Goal: Information Seeking & Learning: Check status

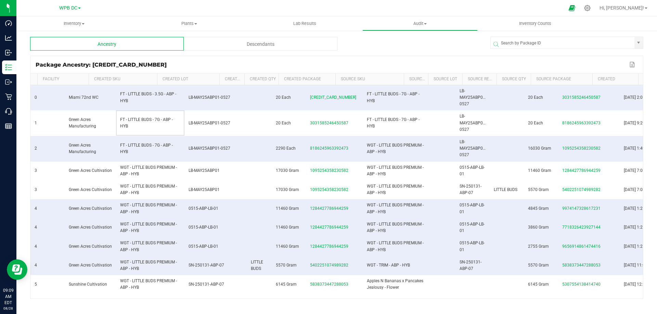
scroll to position [0, 27]
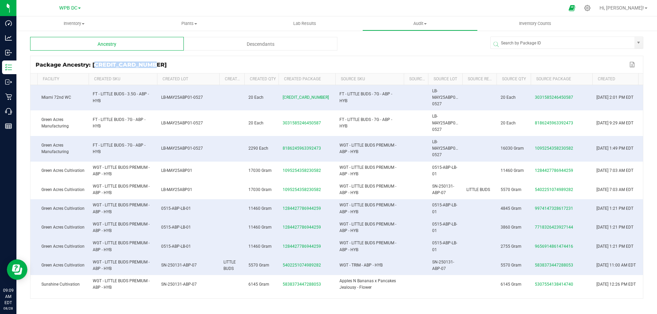
drag, startPoint x: 92, startPoint y: 64, endPoint x: 148, endPoint y: 64, distance: 56.1
click at [148, 64] on div "Package Ancestry: 6758866430424205" at bounding box center [332, 65] width 592 height 6
copy div "6758866430424205"
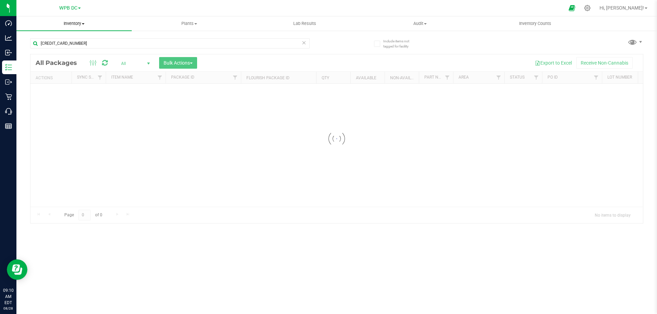
click at [67, 24] on span "Inventory" at bounding box center [73, 24] width 115 height 6
click at [39, 41] on span "All packages" at bounding box center [39, 41] width 47 height 6
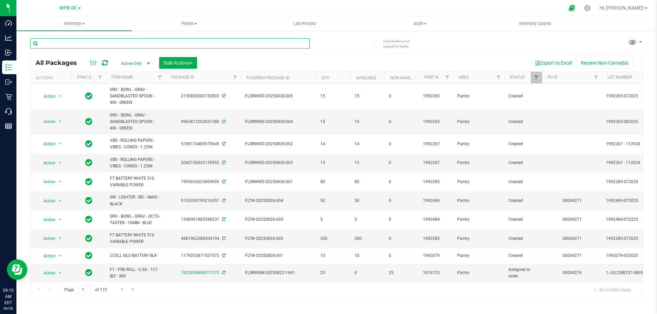
click at [68, 44] on input "text" at bounding box center [169, 43] width 279 height 10
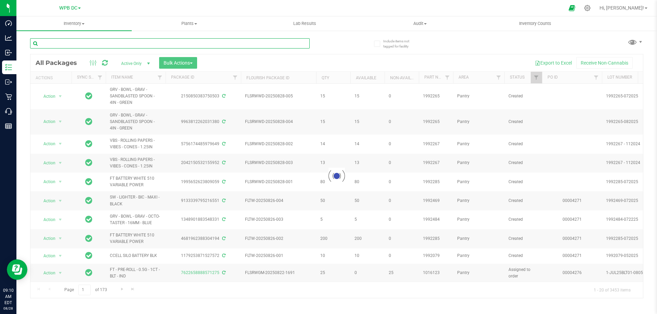
paste input "6758866430424205"
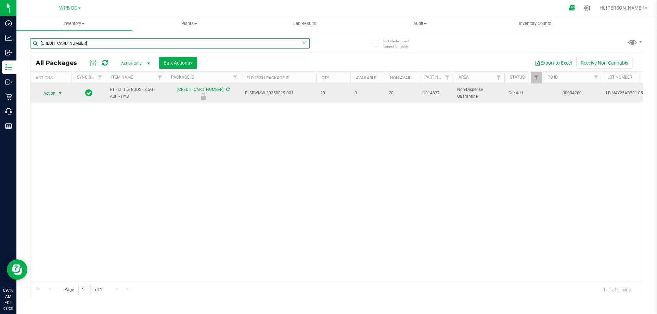
type input "6758866430424205"
click at [45, 94] on span "Action" at bounding box center [46, 94] width 18 height 10
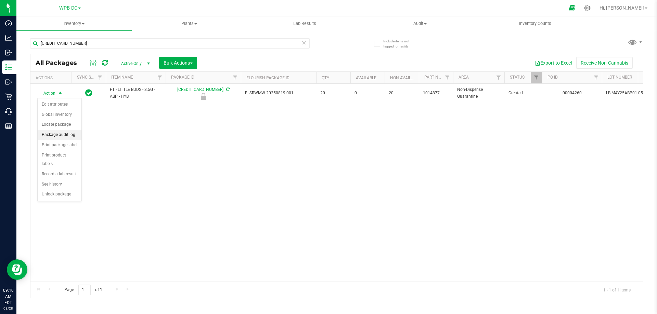
click at [48, 133] on li "Package audit log" at bounding box center [60, 135] width 44 height 10
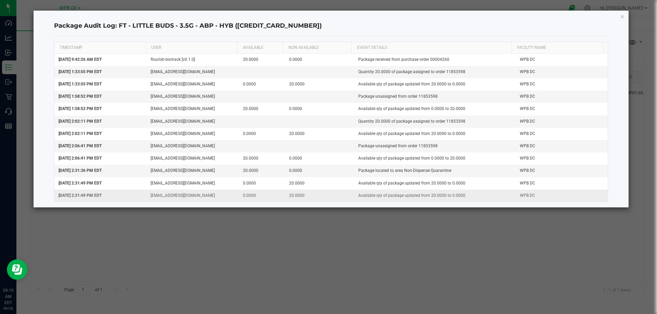
click at [601, 199] on td "WPB DC" at bounding box center [561, 196] width 92 height 12
click at [622, 17] on icon "button" at bounding box center [622, 16] width 5 height 8
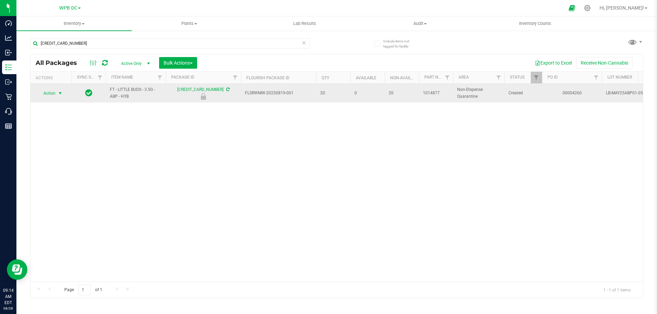
click at [51, 94] on span "Action" at bounding box center [46, 94] width 18 height 10
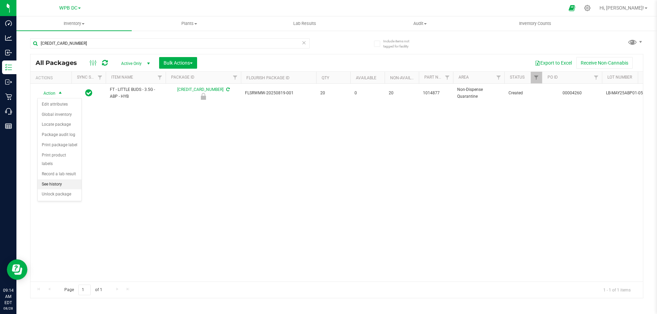
click at [44, 180] on li "See history" at bounding box center [60, 185] width 44 height 10
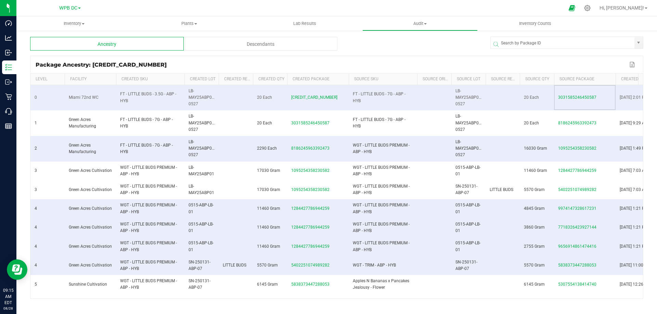
drag, startPoint x: 558, startPoint y: 98, endPoint x: 601, endPoint y: 97, distance: 43.4
click at [601, 97] on td "3031585246450587" at bounding box center [585, 98] width 62 height 26
copy span "3031585246450587"
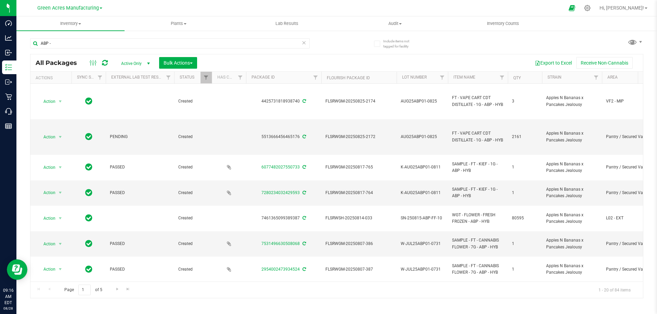
drag, startPoint x: 66, startPoint y: 45, endPoint x: 25, endPoint y: 44, distance: 41.1
click at [25, 44] on div "Include items not tagged for facility ABP - All Packages Active Only Active Onl…" at bounding box center [336, 134] width 640 height 209
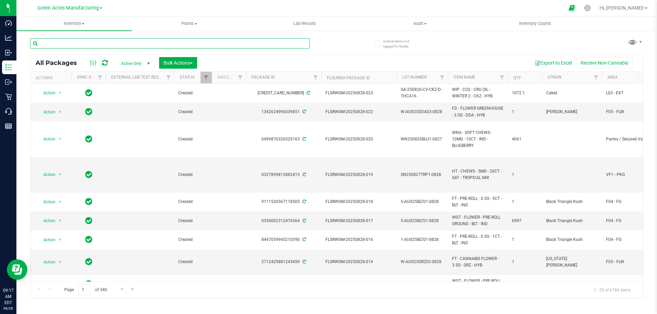
click at [65, 38] on input "text" at bounding box center [169, 43] width 279 height 10
paste input "3031585246450587"
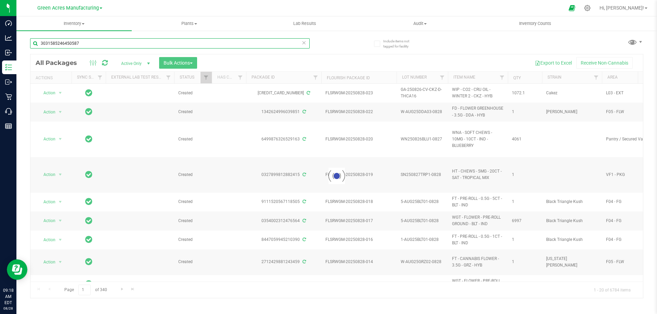
type input "3031585246450587"
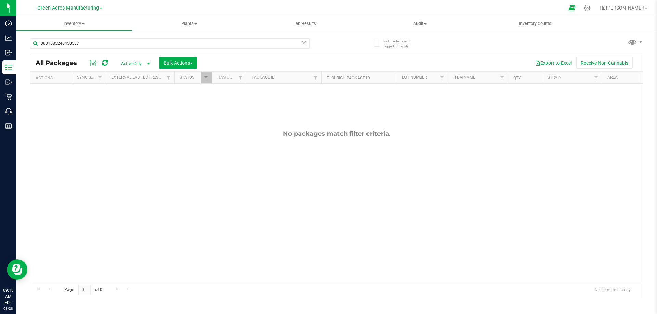
click at [127, 61] on span "Active Only" at bounding box center [134, 64] width 38 height 10
click at [123, 101] on li "All" at bounding box center [133, 105] width 37 height 10
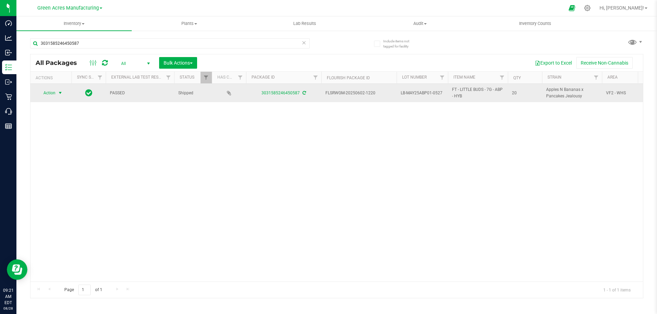
click at [45, 93] on span "Action" at bounding box center [46, 93] width 18 height 10
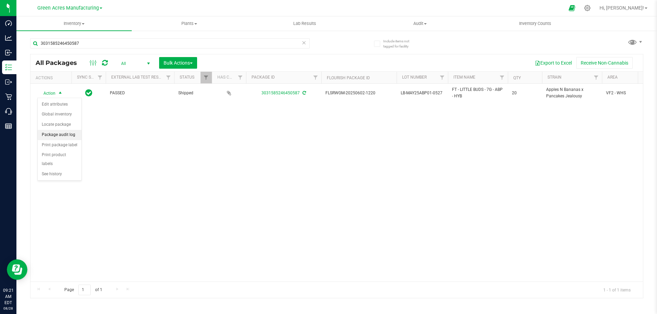
click at [47, 133] on li "Package audit log" at bounding box center [60, 135] width 44 height 10
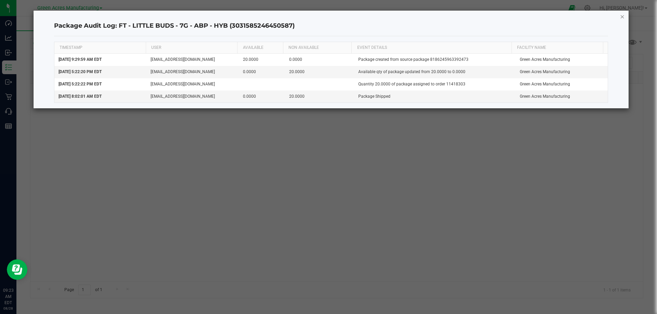
click at [621, 16] on icon "button" at bounding box center [622, 16] width 5 height 8
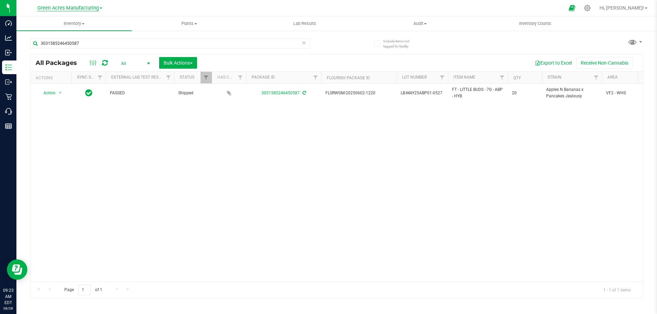
click at [71, 9] on span "Green Acres Manufacturing" at bounding box center [68, 8] width 62 height 6
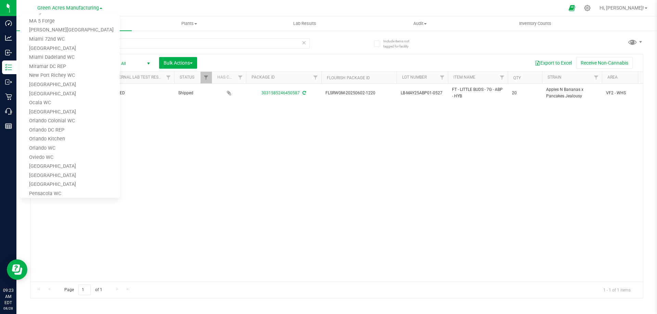
scroll to position [205, 0]
click at [52, 53] on link "Miami 72nd WC" at bounding box center [70, 55] width 100 height 9
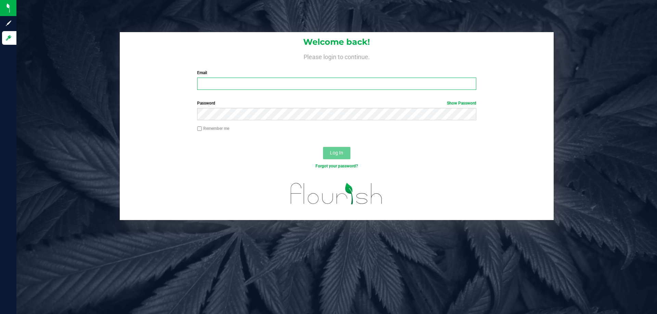
click at [206, 86] on input "Email" at bounding box center [336, 84] width 279 height 12
type input "[EMAIL_ADDRESS][DOMAIN_NAME]"
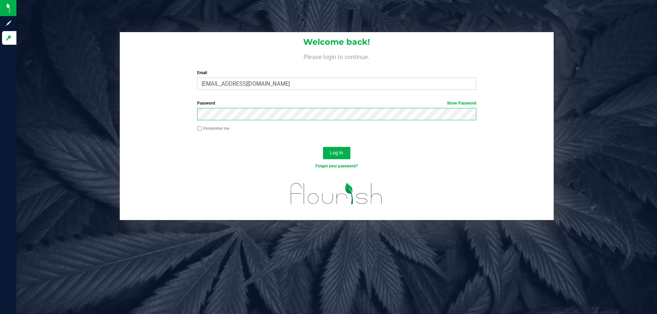
click at [323, 147] on button "Log In" at bounding box center [336, 153] width 27 height 12
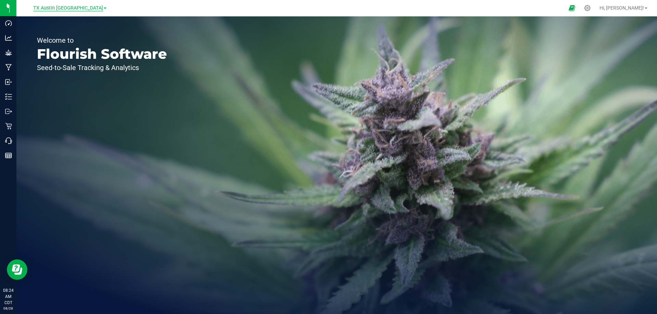
click at [70, 10] on span "TX Austin DC" at bounding box center [68, 8] width 70 height 6
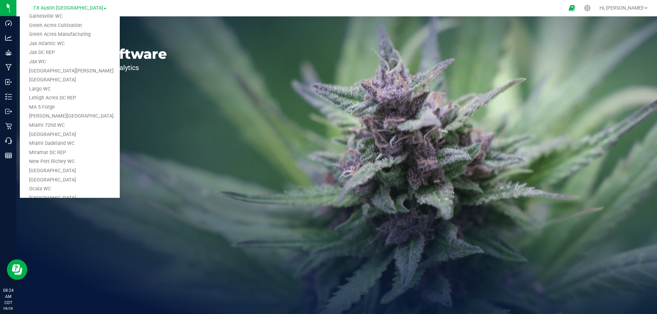
scroll to position [137, 0]
click at [53, 125] on link "Miami 72nd WC" at bounding box center [70, 123] width 100 height 9
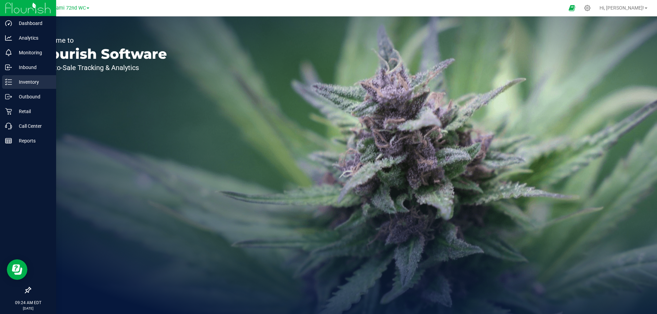
click at [9, 80] on line at bounding box center [10, 80] width 4 height 0
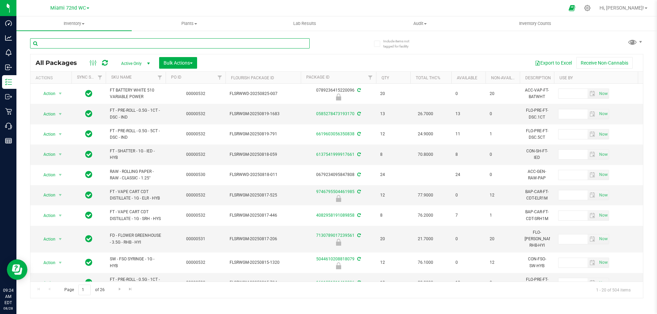
click at [54, 47] on input "text" at bounding box center [169, 43] width 279 height 10
paste input "3031585246450587"
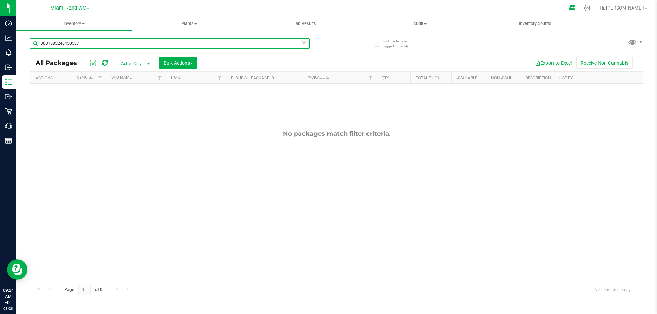
type input "3031585246450587"
click at [131, 60] on span "Active Only" at bounding box center [134, 64] width 38 height 10
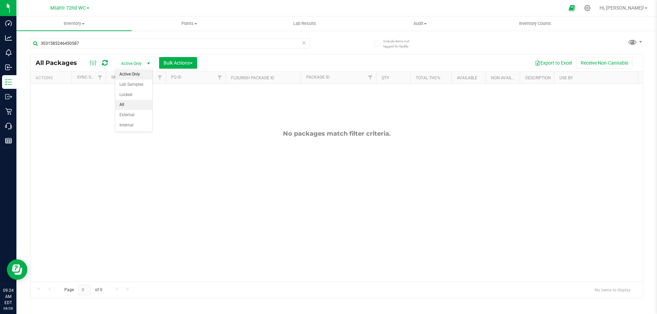
click at [125, 103] on li "All" at bounding box center [133, 105] width 37 height 10
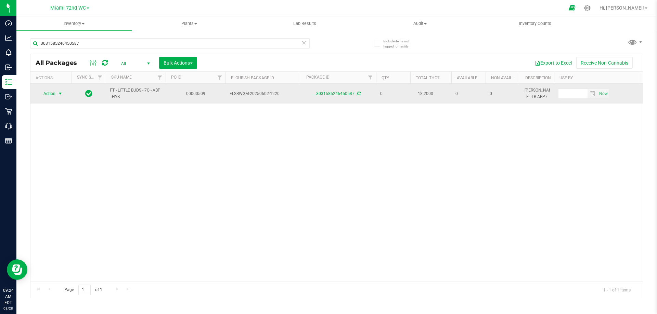
click at [44, 91] on span "Action" at bounding box center [46, 94] width 18 height 10
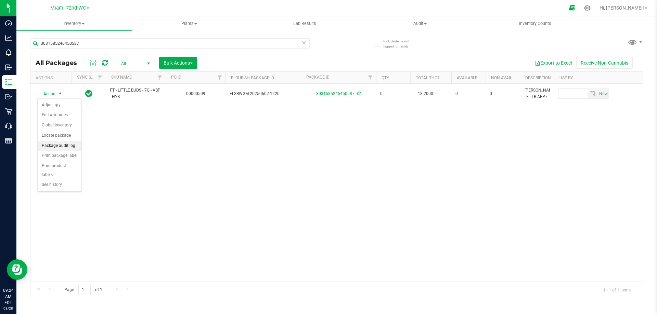
click at [47, 148] on li "Package audit log" at bounding box center [60, 146] width 44 height 10
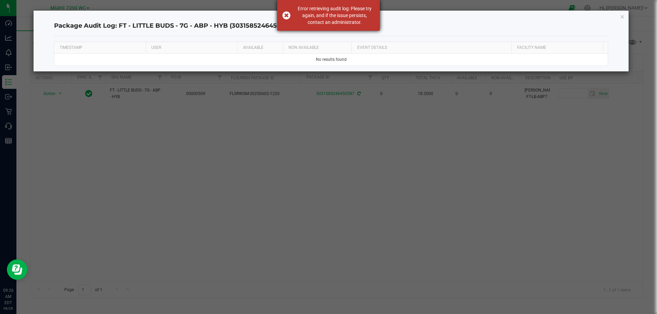
click at [287, 16] on div "Error retrieving audit log: Please try again, and if the issue persists, contac…" at bounding box center [328, 15] width 103 height 31
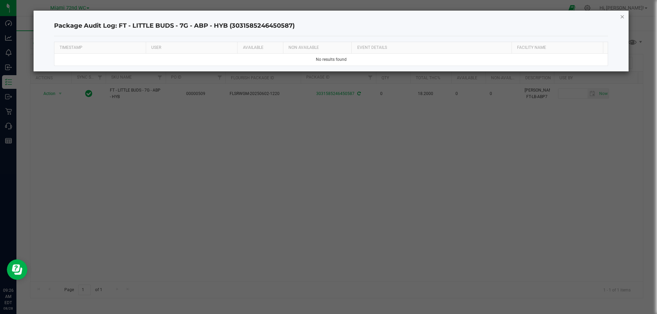
click at [621, 17] on icon "button" at bounding box center [622, 16] width 5 height 8
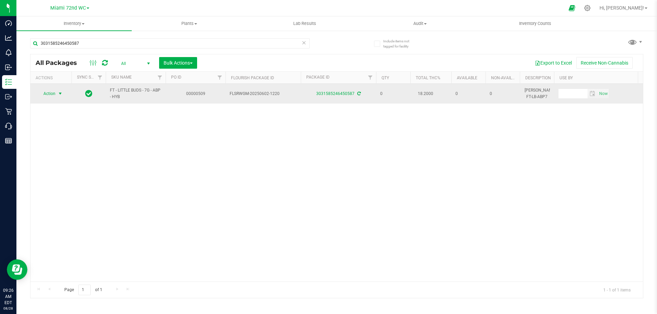
click at [45, 92] on span "Action" at bounding box center [46, 94] width 18 height 10
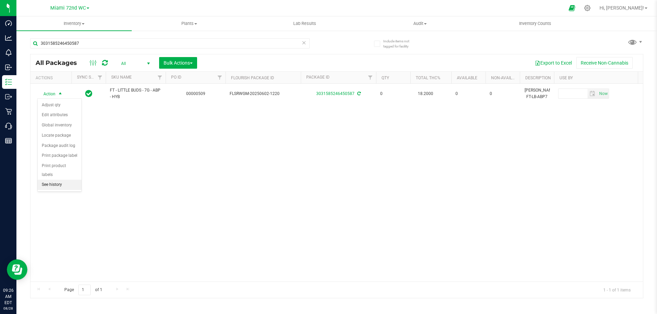
click at [46, 180] on li "See history" at bounding box center [60, 185] width 44 height 10
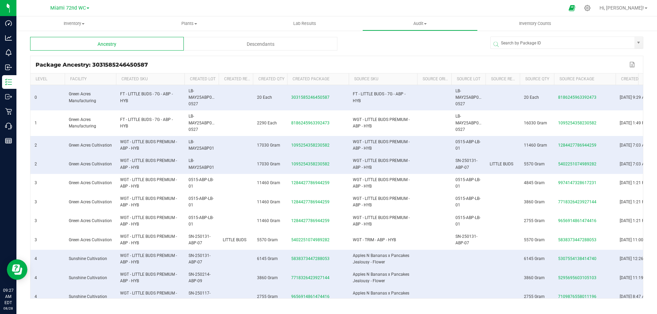
click at [252, 47] on div "Descendants" at bounding box center [261, 44] width 154 height 14
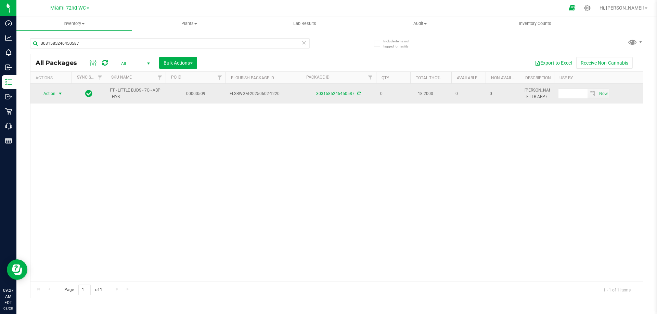
click at [45, 94] on span "Action" at bounding box center [46, 94] width 18 height 10
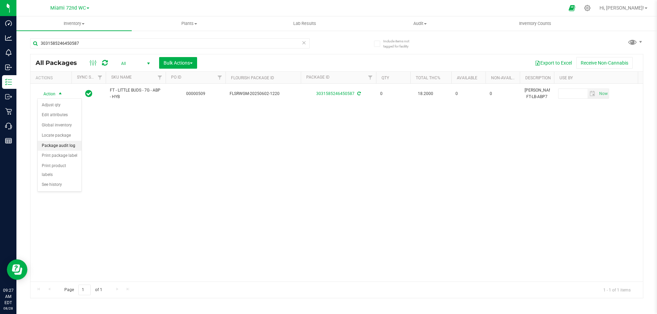
click at [54, 147] on li "Package audit log" at bounding box center [60, 146] width 44 height 10
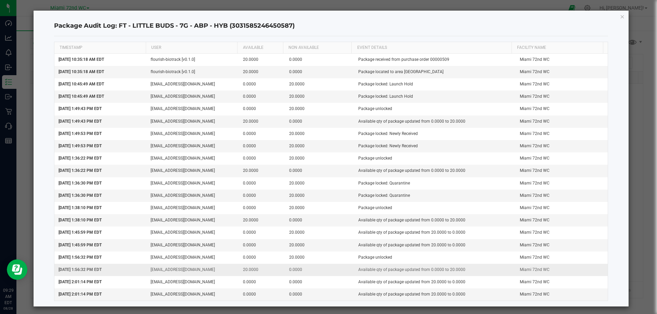
scroll to position [3, 0]
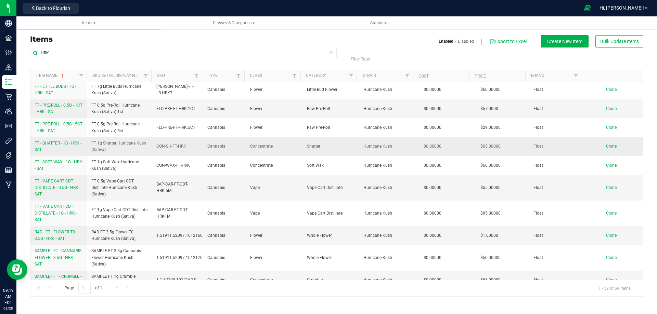
scroll to position [103, 0]
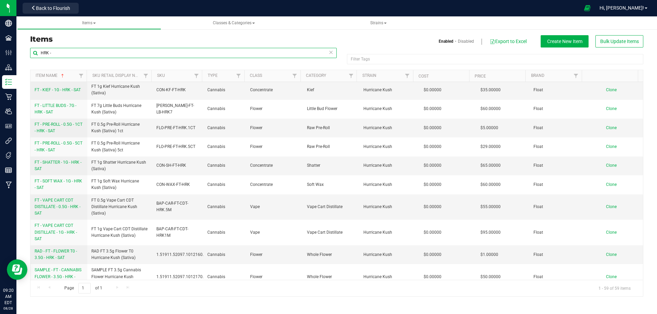
drag, startPoint x: 61, startPoint y: 51, endPoint x: 36, endPoint y: 52, distance: 25.3
click at [36, 52] on input "HRK -" at bounding box center [183, 53] width 306 height 10
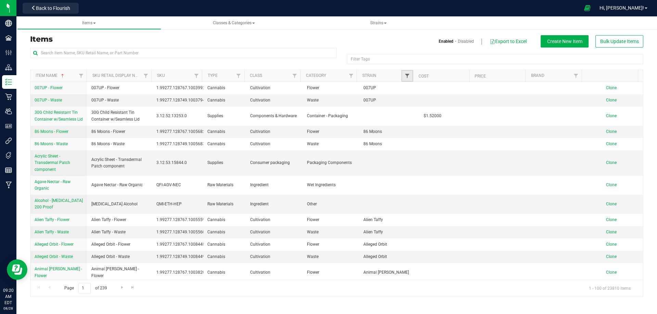
click at [409, 73] on span "Filter" at bounding box center [406, 75] width 5 height 5
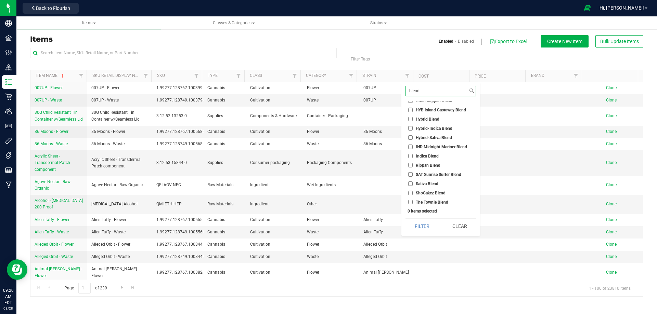
scroll to position [8, 0]
type input "blend"
click at [409, 118] on input "Hybrid Blend" at bounding box center [410, 117] width 4 height 4
checkbox input "true"
click at [411, 154] on input "Indica Blend" at bounding box center [410, 154] width 4 height 4
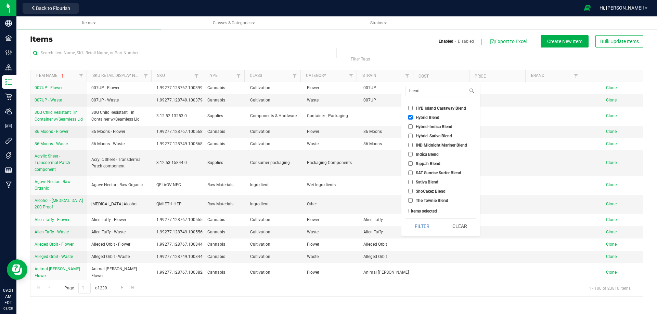
checkbox input "true"
click at [410, 181] on input "Sativa Blend" at bounding box center [410, 182] width 4 height 4
checkbox input "true"
click at [410, 127] on input "Hybrid-Indica Blend" at bounding box center [410, 127] width 4 height 4
checkbox input "true"
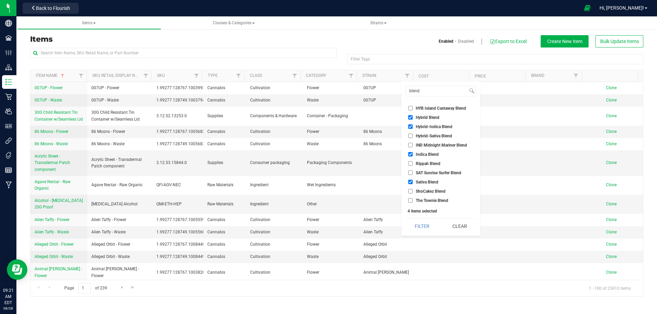
click at [411, 136] on input "Hybrid-Sativa Blend" at bounding box center [410, 136] width 4 height 4
checkbox input "true"
click at [423, 225] on button "Filter" at bounding box center [421, 226] width 33 height 15
